Goal: Task Accomplishment & Management: Manage account settings

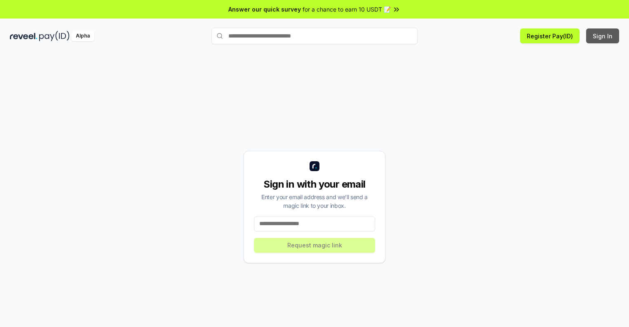
click at [603, 36] on button "Sign In" at bounding box center [602, 35] width 33 height 15
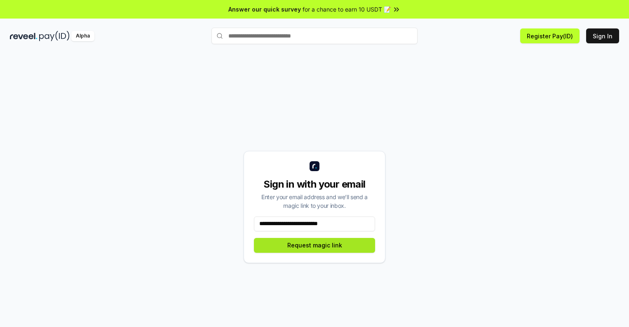
type input "**********"
click at [314, 245] on button "Request magic link" at bounding box center [314, 245] width 121 height 15
